Goal: Navigation & Orientation: Find specific page/section

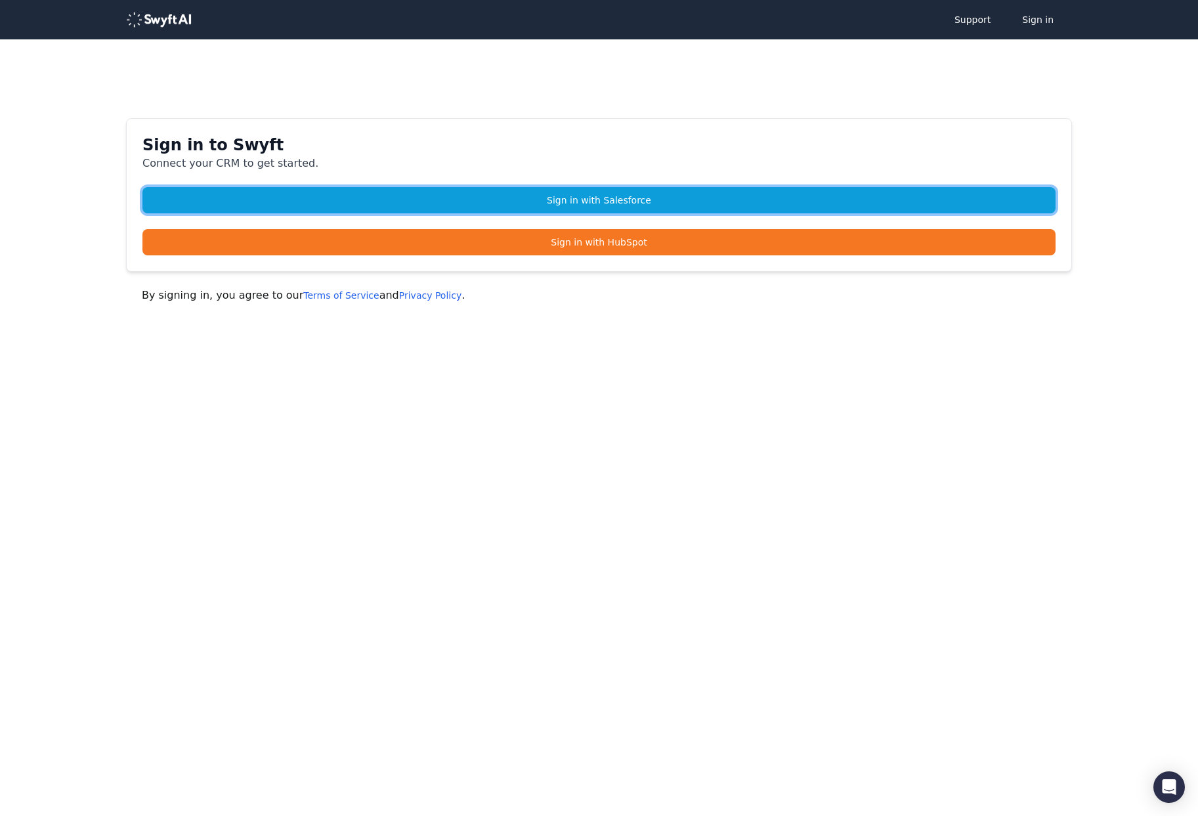
click at [538, 202] on link "Sign in with Salesforce" at bounding box center [598, 200] width 913 height 26
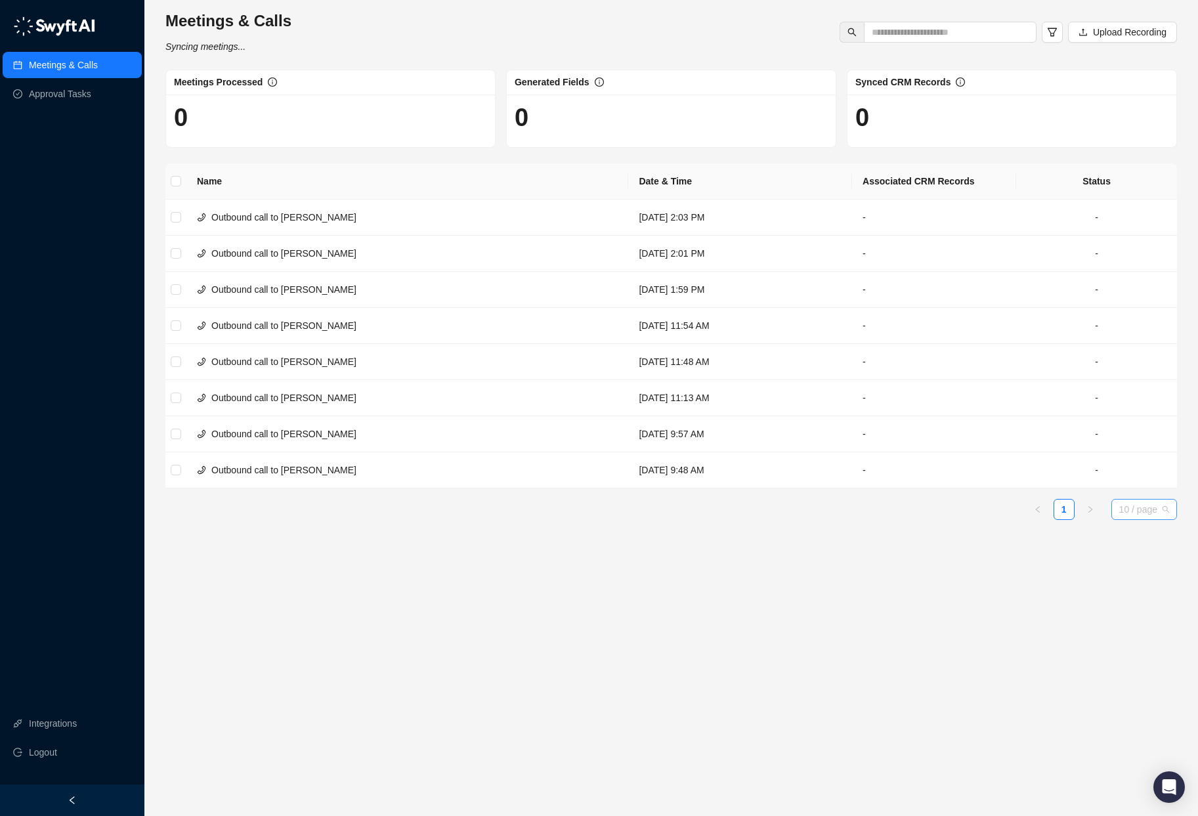
click at [1166, 511] on span "10 / page" at bounding box center [1144, 510] width 50 height 20
click at [1158, 558] on div "25 / page" at bounding box center [1144, 557] width 45 height 14
